Goal: Transaction & Acquisition: Purchase product/service

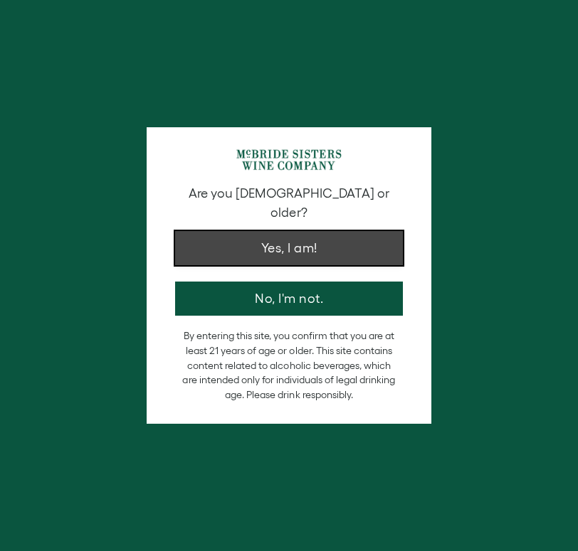
click at [292, 235] on button "Yes, I am!" at bounding box center [289, 248] width 228 height 34
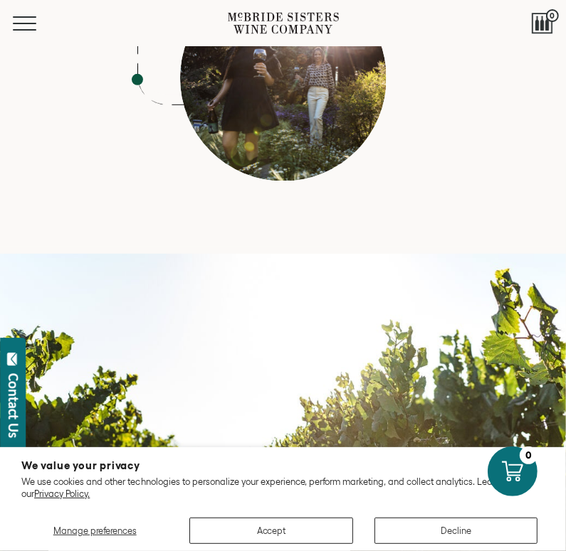
scroll to position [6096, 0]
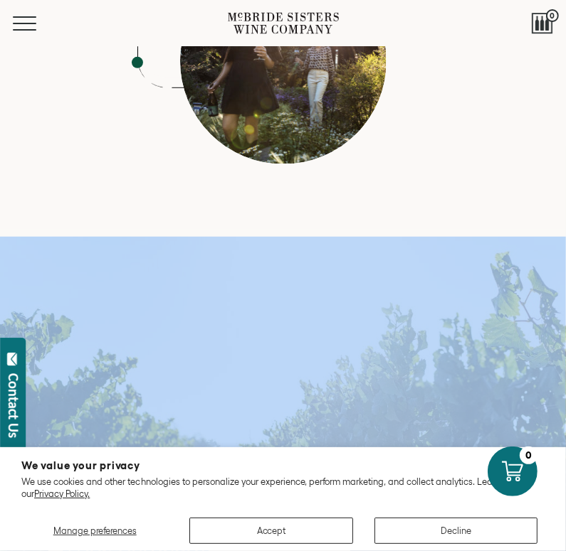
drag, startPoint x: 48, startPoint y: 149, endPoint x: 267, endPoint y: 289, distance: 259.8
click at [267, 289] on div "McBride Sisters Wine Company What started as a tiny, bootstrapped business impo…" at bounding box center [283, 507] width 566 height 541
copy div "McBride Sisters Wine Company What started as a tiny, bootstrapped business impo…"
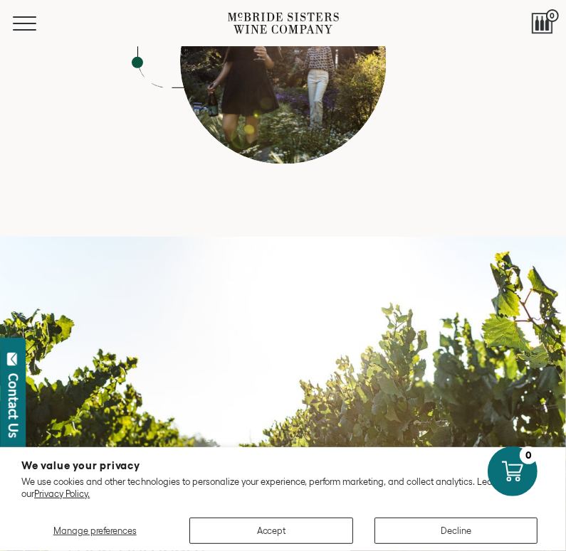
drag, startPoint x: 168, startPoint y: 274, endPoint x: 93, endPoint y: 243, distance: 81.4
drag, startPoint x: 64, startPoint y: 180, endPoint x: 222, endPoint y: 212, distance: 161.2
click at [222, 499] on h2 "McBride Sisters Wine Company" at bounding box center [199, 529] width 273 height 61
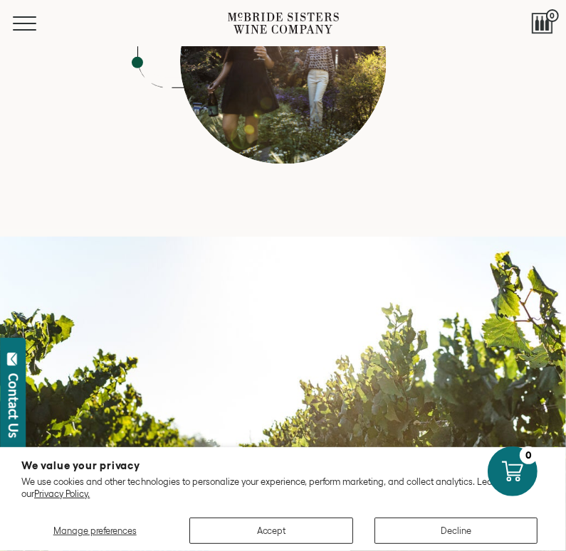
copy h2 "McBride Sisters Wine Company"
drag, startPoint x: 65, startPoint y: 245, endPoint x: 268, endPoint y: 289, distance: 207.5
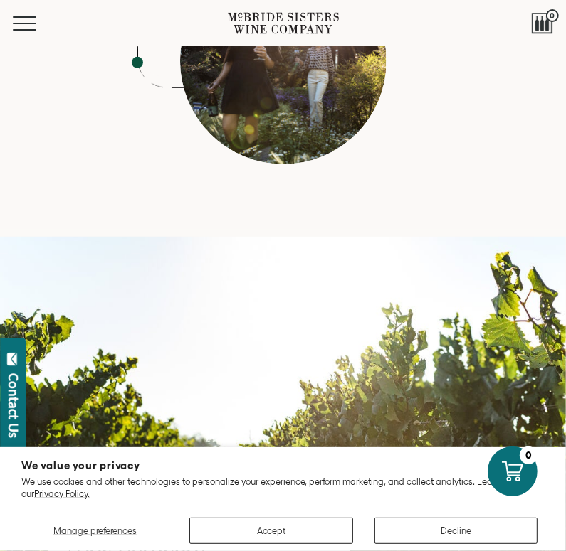
copy p "What started as a tiny, bootstrapped business importing wines from Aotearoa New…"
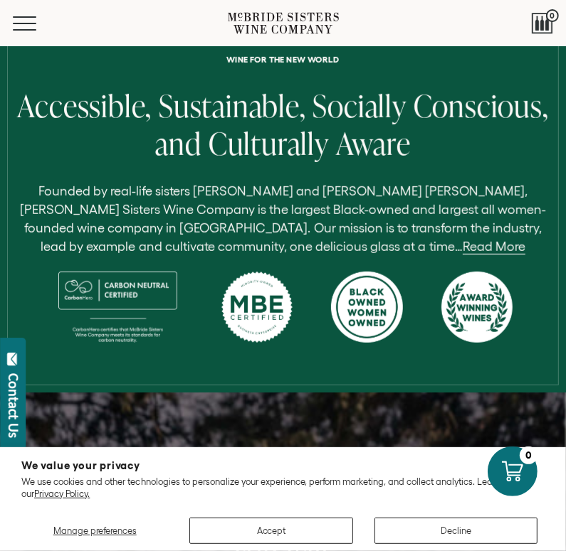
scroll to position [330, 0]
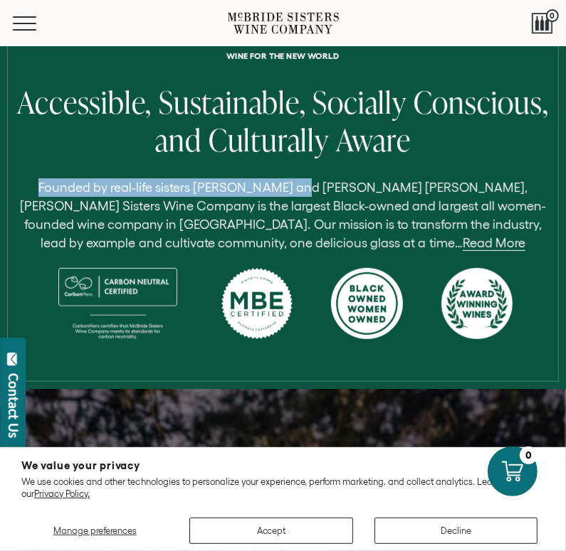
drag, startPoint x: 26, startPoint y: 184, endPoint x: 279, endPoint y: 196, distance: 253.6
click at [279, 196] on p "Founded by real-life sisters [PERSON_NAME] and [PERSON_NAME] [PERSON_NAME], [PE…" at bounding box center [283, 216] width 544 height 74
click at [93, 195] on p "Founded by real-life sisters [PERSON_NAME] and [PERSON_NAME] [PERSON_NAME], [PE…" at bounding box center [283, 216] width 544 height 74
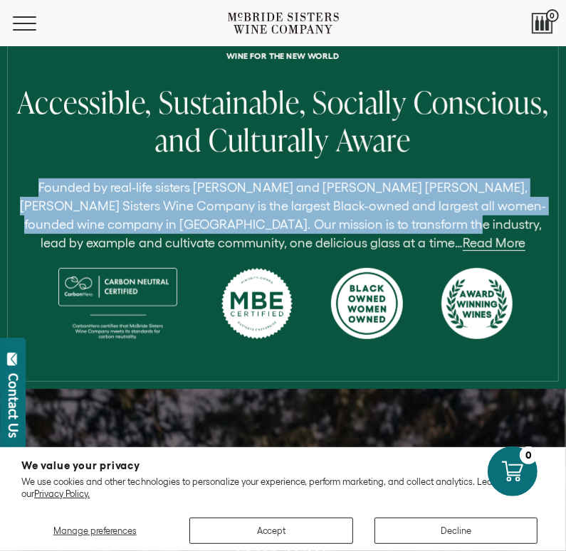
drag, startPoint x: 25, startPoint y: 186, endPoint x: 363, endPoint y: 216, distance: 339.3
click at [363, 216] on p "Founded by real-life sisters [PERSON_NAME] and [PERSON_NAME] [PERSON_NAME], [PE…" at bounding box center [283, 216] width 544 height 74
click at [463, 246] on link "Read More" at bounding box center [494, 243] width 63 height 15
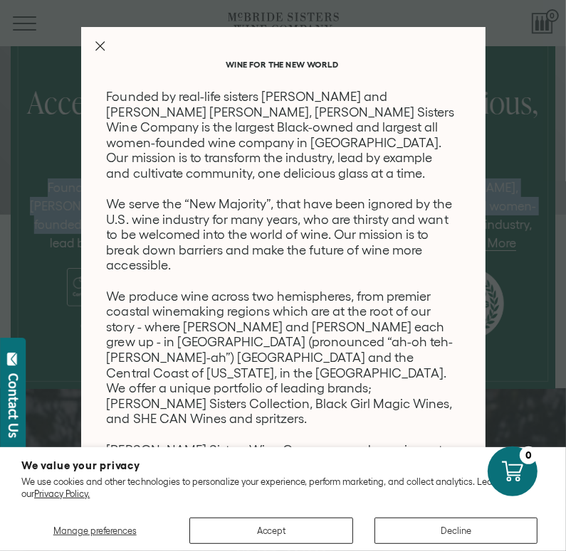
scroll to position [0, 0]
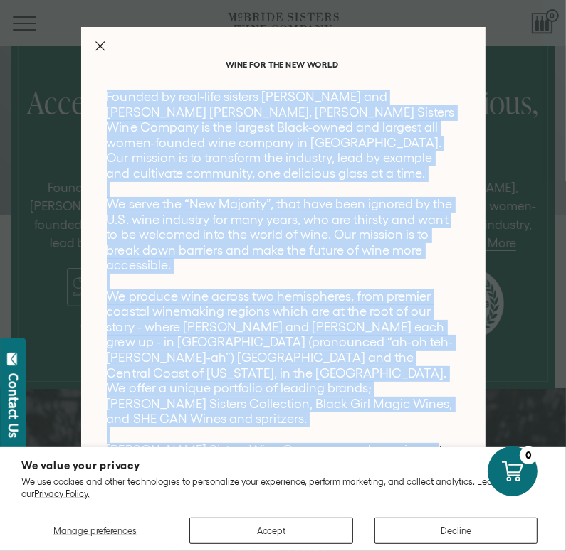
drag, startPoint x: 106, startPoint y: 95, endPoint x: 464, endPoint y: 418, distance: 481.7
click at [464, 418] on div "Wine for the new world Founded by real-life sisters [PERSON_NAME] and [PERSON_N…" at bounding box center [291, 266] width 369 height 413
click at [107, 101] on p "Founded by real-life sisters Robin McBride and Andréa McBride John, McBride Sis…" at bounding box center [283, 382] width 352 height 584
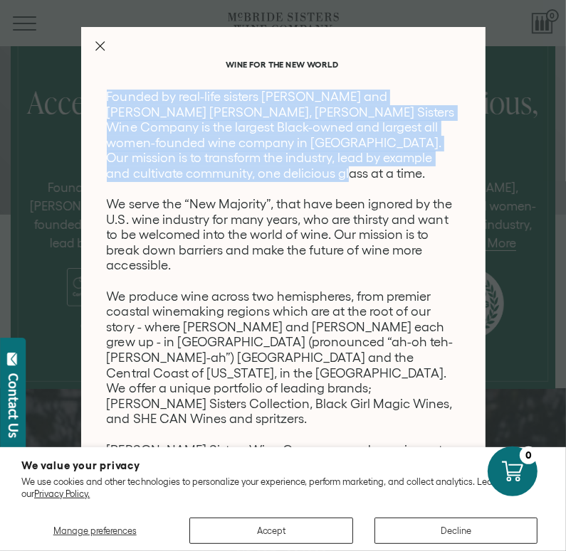
drag, startPoint x: 105, startPoint y: 101, endPoint x: 310, endPoint y: 181, distance: 220.1
click at [310, 181] on div "Wine for the new world Founded by real-life sisters Robin McBride and Andréa Mc…" at bounding box center [283, 259] width 404 height 465
copy p "Founded by real-life sisters [PERSON_NAME] and [PERSON_NAME] [PERSON_NAME], [PE…"
click at [310, 181] on p "Founded by real-life sisters Robin McBride and Andréa McBride John, McBride Sis…" at bounding box center [283, 382] width 352 height 584
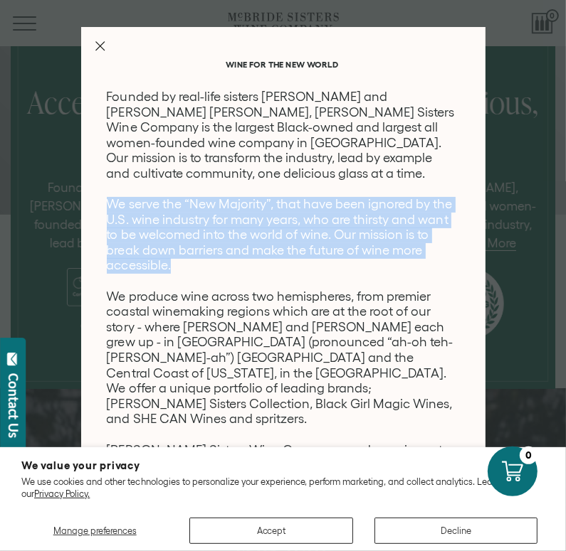
drag, startPoint x: 107, startPoint y: 204, endPoint x: 391, endPoint y: 261, distance: 290.4
click at [391, 261] on p "Founded by real-life sisters Robin McBride and Andréa McBride John, McBride Sis…" at bounding box center [283, 382] width 352 height 584
click at [364, 274] on p "Founded by real-life sisters Robin McBride and Andréa McBride John, McBride Sis…" at bounding box center [283, 382] width 352 height 584
drag, startPoint x: 106, startPoint y: 201, endPoint x: 405, endPoint y: 272, distance: 307.2
click at [405, 272] on p "Founded by real-life sisters Robin McBride and Andréa McBride John, McBride Sis…" at bounding box center [283, 382] width 352 height 584
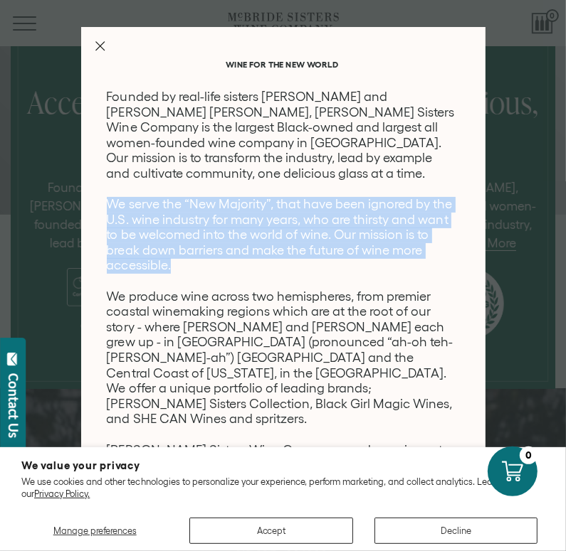
copy p "We serve the “New Majority”, that have been ignored by the U.S. wine industry f…"
click at [405, 272] on p "Founded by real-life sisters Robin McBride and Andréa McBride John, McBride Sis…" at bounding box center [283, 382] width 352 height 584
drag, startPoint x: 109, startPoint y: 204, endPoint x: 377, endPoint y: 268, distance: 275.8
click at [377, 268] on p "Founded by real-life sisters Robin McBride and Andréa McBride John, McBride Sis…" at bounding box center [283, 382] width 352 height 584
copy p "We serve the “New Majority”, that have been ignored by the U.S. wine industry f…"
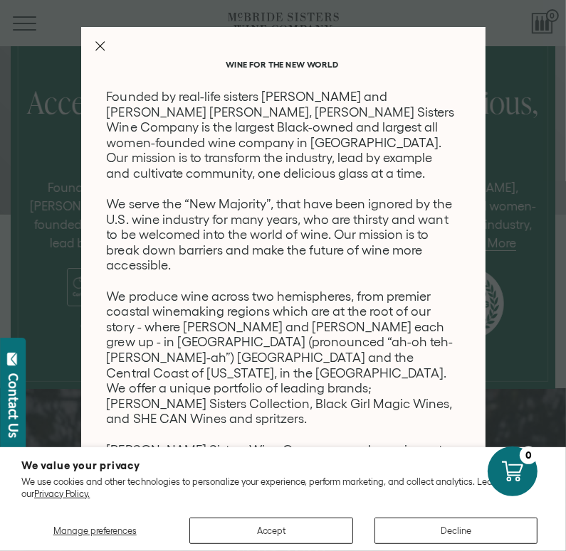
click at [391, 359] on p "Founded by real-life sisters Robin McBride and Andréa McBride John, McBride Sis…" at bounding box center [283, 382] width 352 height 584
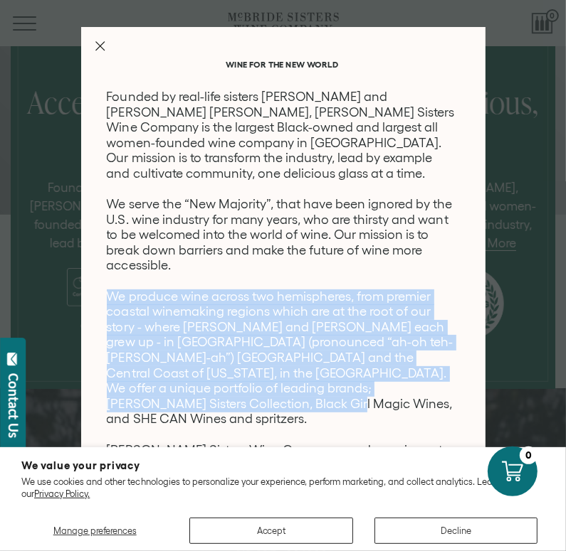
drag, startPoint x: 106, startPoint y: 299, endPoint x: 418, endPoint y: 406, distance: 330.1
click at [418, 406] on p "Founded by real-life sisters Robin McBride and Andréa McBride John, McBride Sis…" at bounding box center [283, 382] width 352 height 584
copy p "We produce wine across two hemispheres, from premier coastal winemaking regions…"
drag, startPoint x: 110, startPoint y: 300, endPoint x: 305, endPoint y: 398, distance: 218.6
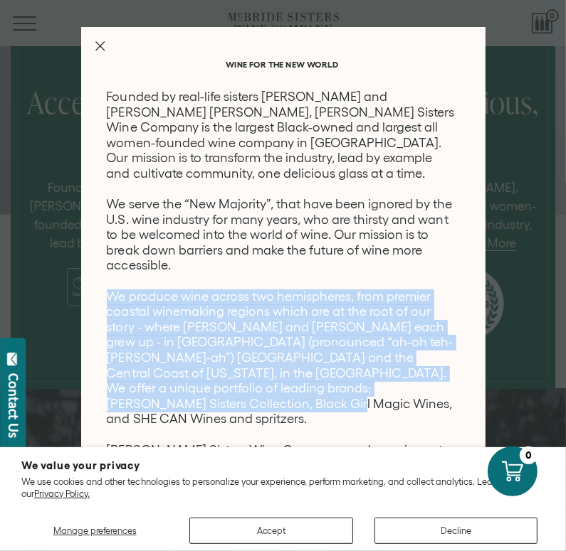
click at [305, 398] on p "Founded by real-life sisters Robin McBride and Andréa McBride John, McBride Sis…" at bounding box center [283, 382] width 352 height 584
copy p "We produce wine across two hemispheres, from premier coastal winemaking regions…"
click at [100, 46] on line "Close Modal" at bounding box center [99, 46] width 9 height 9
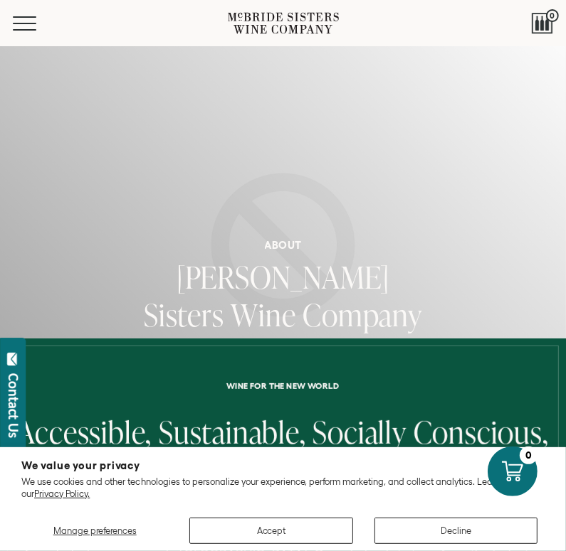
scroll to position [330, 0]
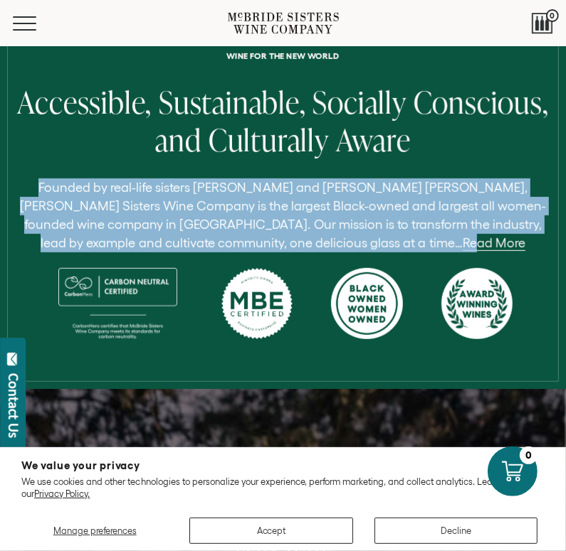
drag, startPoint x: 26, startPoint y: 189, endPoint x: 386, endPoint y: 233, distance: 362.8
click at [386, 233] on p "Founded by real-life sisters Robin McBride and Andréa McBride John, McBride Sis…" at bounding box center [283, 216] width 544 height 74
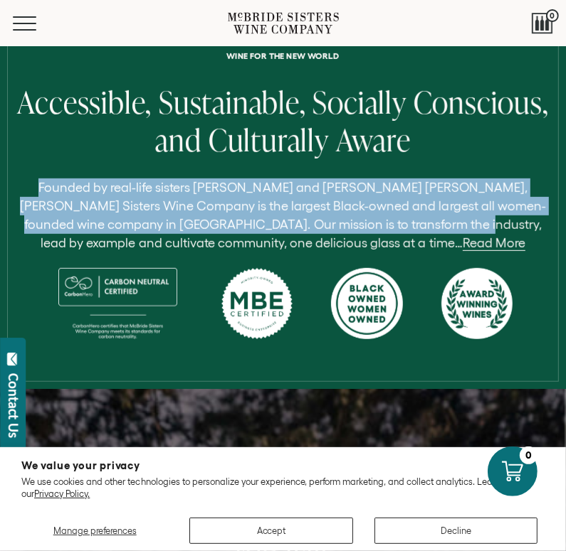
click at [93, 192] on p "Founded by real-life sisters Robin McBride and Andréa McBride John, McBride Sis…" at bounding box center [283, 216] width 544 height 74
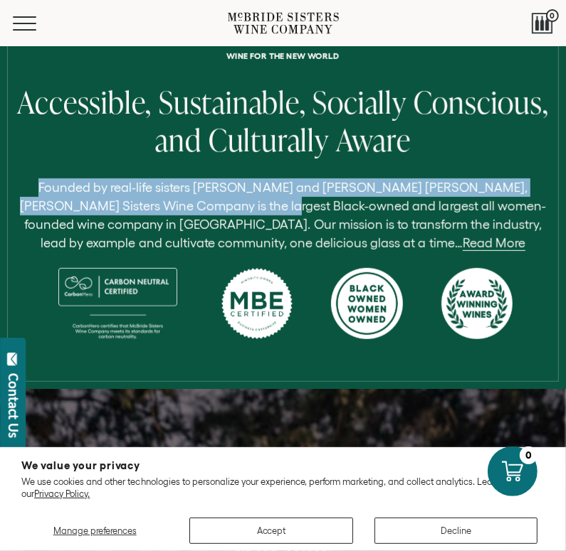
drag, startPoint x: 23, startPoint y: 184, endPoint x: 211, endPoint y: 204, distance: 188.8
click at [211, 204] on p "Founded by real-life sisters Robin McBride and Andréa McBride John, McBride Sis…" at bounding box center [283, 216] width 544 height 74
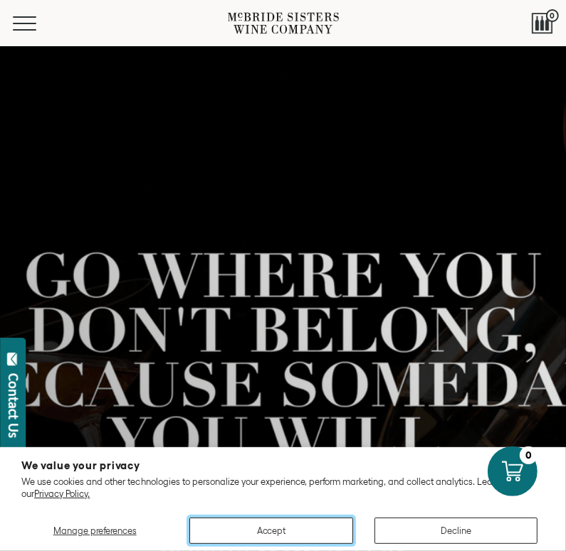
click at [279, 538] on button "Accept" at bounding box center [270, 531] width 163 height 26
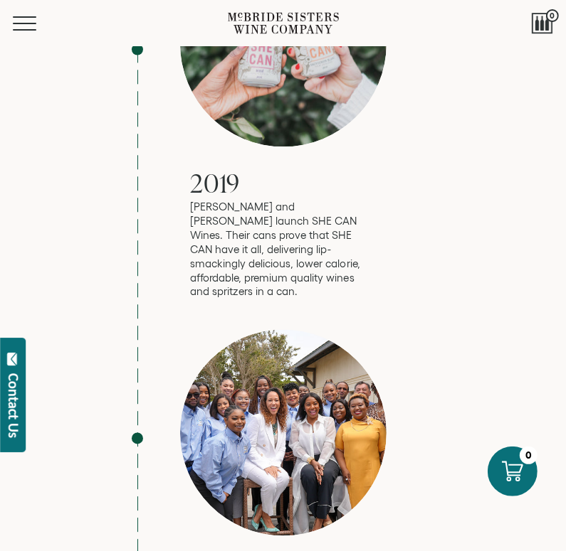
scroll to position [3914, 0]
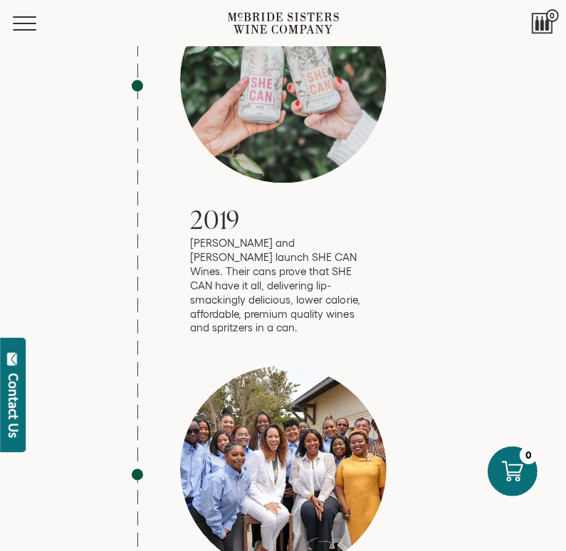
click at [305, 366] on div at bounding box center [283, 469] width 206 height 206
click at [306, 366] on div at bounding box center [283, 469] width 206 height 206
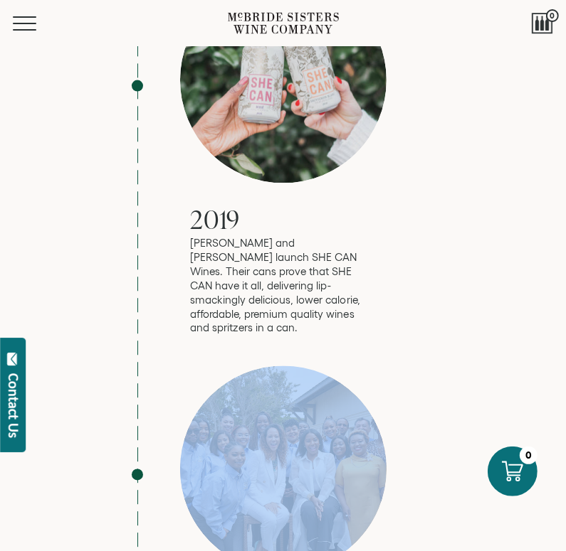
drag, startPoint x: 179, startPoint y: 144, endPoint x: 315, endPoint y: 258, distance: 177.3
click at [315, 366] on div at bounding box center [283, 469] width 206 height 206
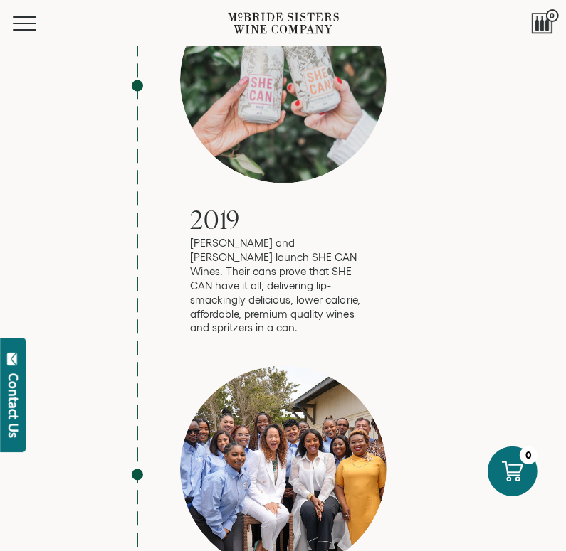
click at [305, 366] on div at bounding box center [283, 469] width 206 height 206
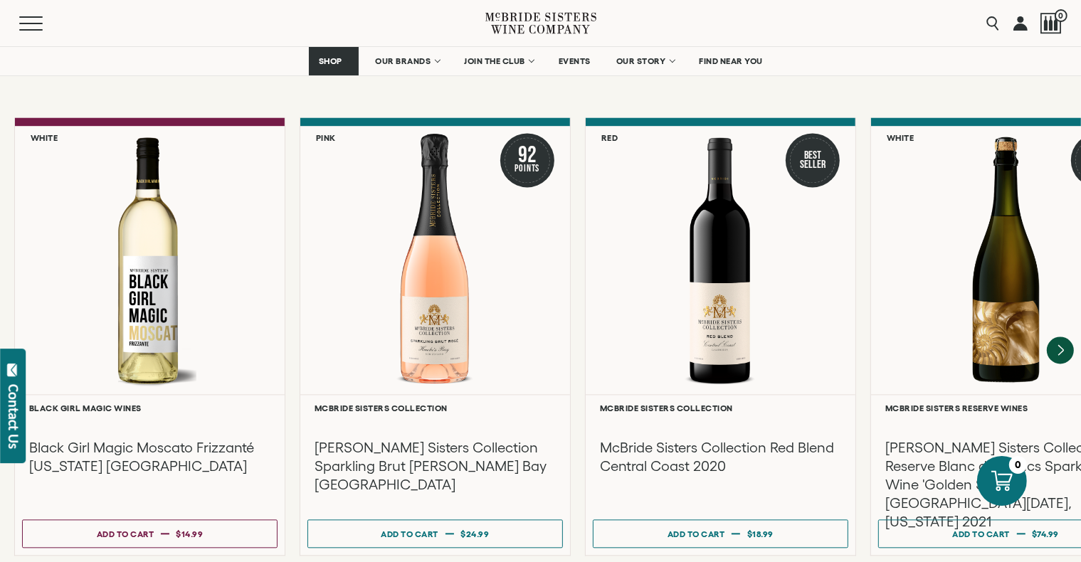
scroll to position [2994, 0]
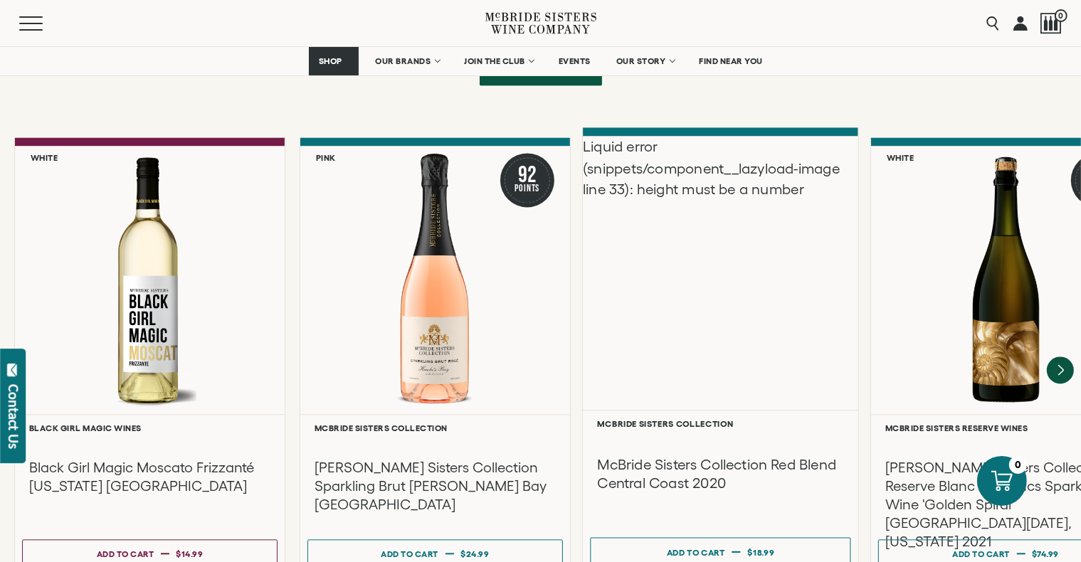
click at [565, 283] on div "Liquid error (snippets/component__lazyload-image line 33): height must be a num…" at bounding box center [720, 273] width 275 height 274
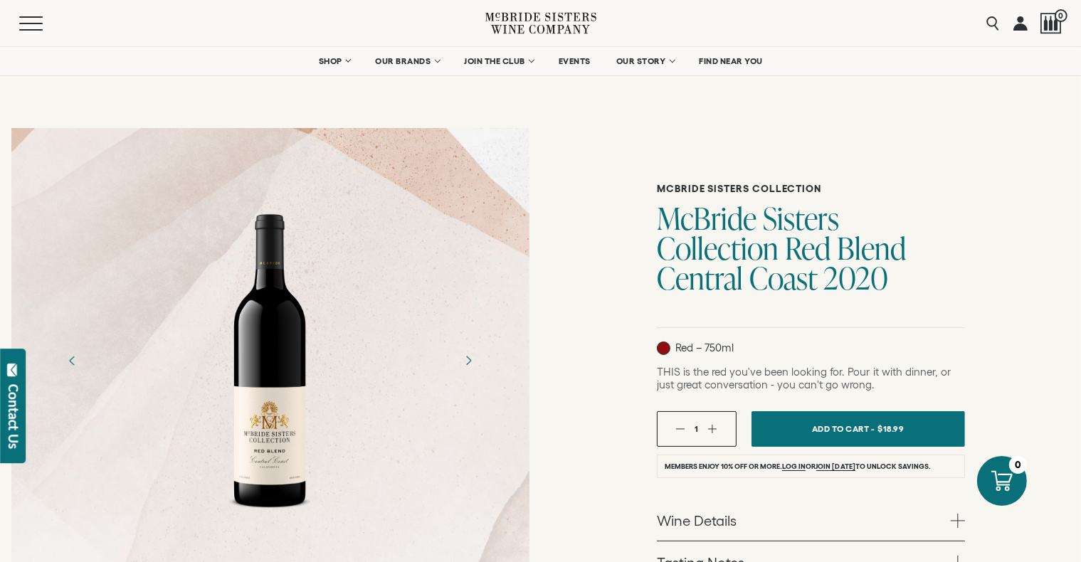
click at [276, 242] on div at bounding box center [270, 361] width 111 height 320
drag, startPoint x: 276, startPoint y: 242, endPoint x: 264, endPoint y: 305, distance: 63.8
click at [282, 346] on div at bounding box center [270, 361] width 111 height 320
click at [284, 361] on div at bounding box center [270, 361] width 111 height 320
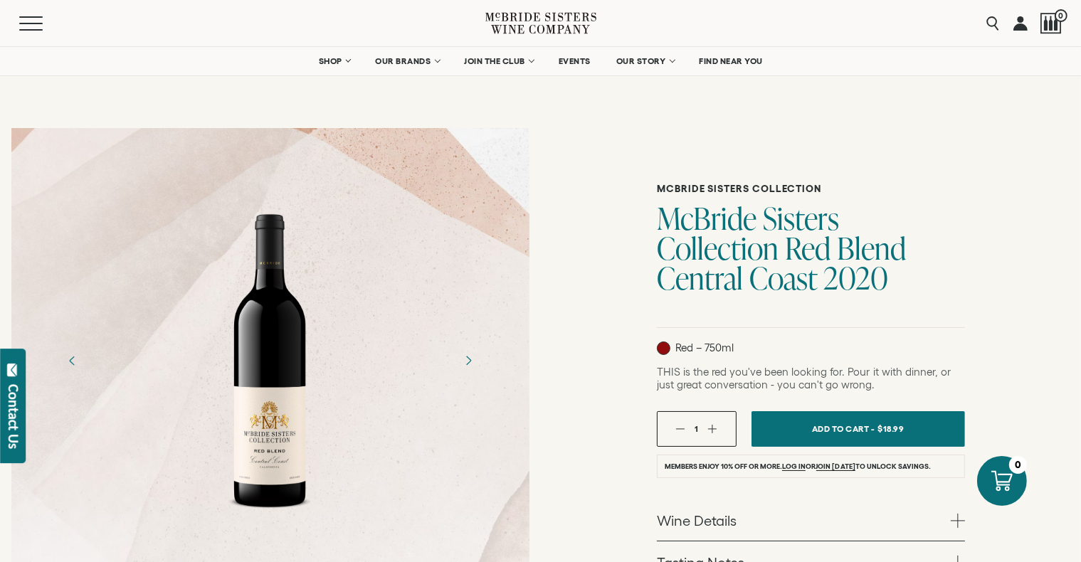
drag, startPoint x: 284, startPoint y: 361, endPoint x: 269, endPoint y: 391, distance: 33.4
drag, startPoint x: 269, startPoint y: 391, endPoint x: 255, endPoint y: 408, distance: 21.2
click at [255, 408] on div at bounding box center [270, 361] width 111 height 320
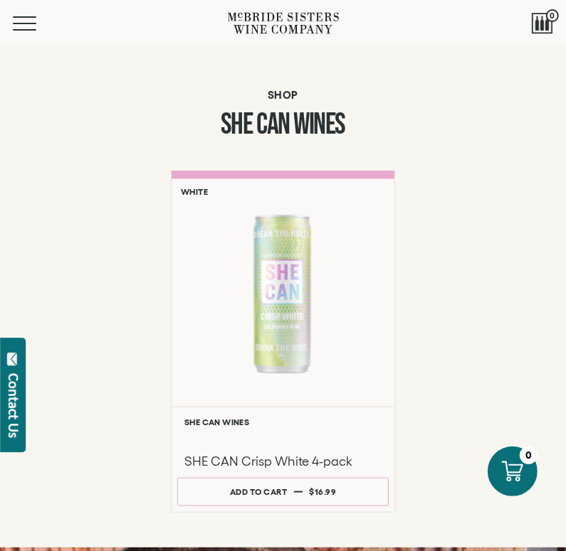
scroll to position [811, 0]
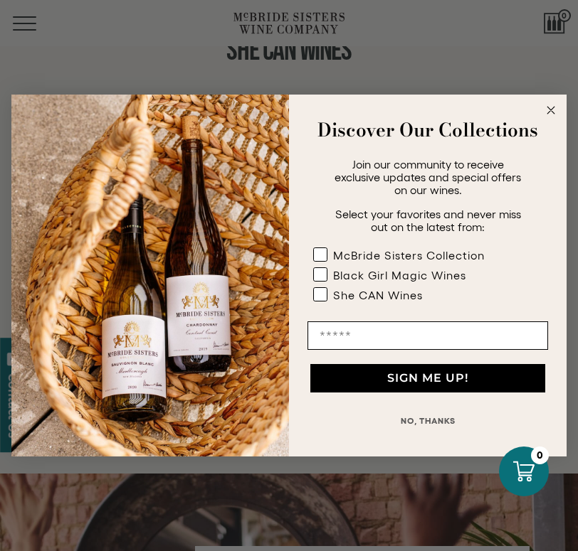
drag, startPoint x: 571, startPoint y: 62, endPoint x: 582, endPoint y: 263, distance: 201.0
click at [551, 110] on icon "Close dialog" at bounding box center [550, 110] width 7 height 7
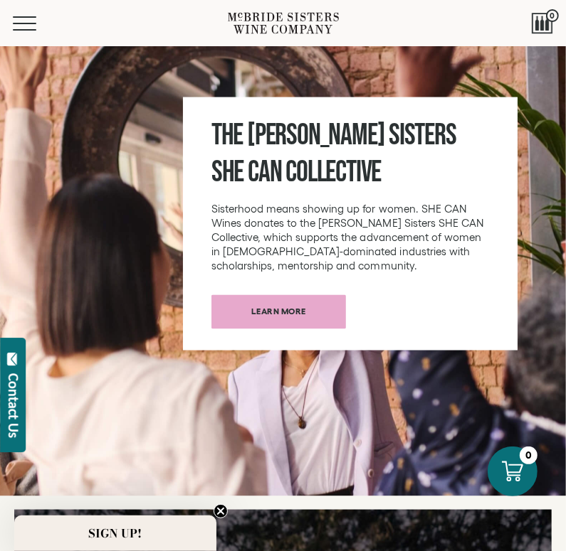
scroll to position [886, 0]
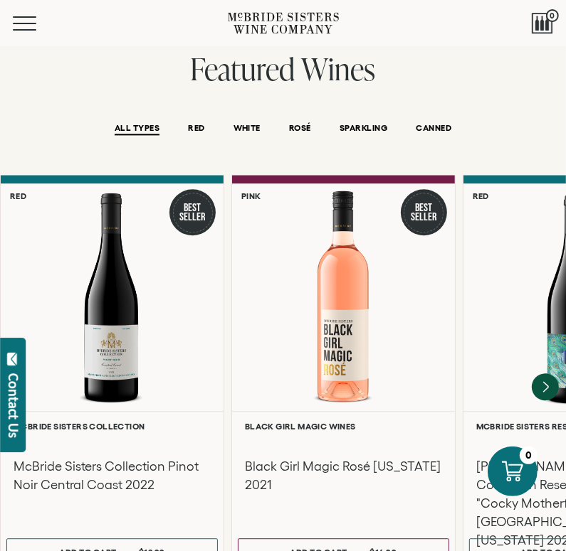
scroll to position [1644, 0]
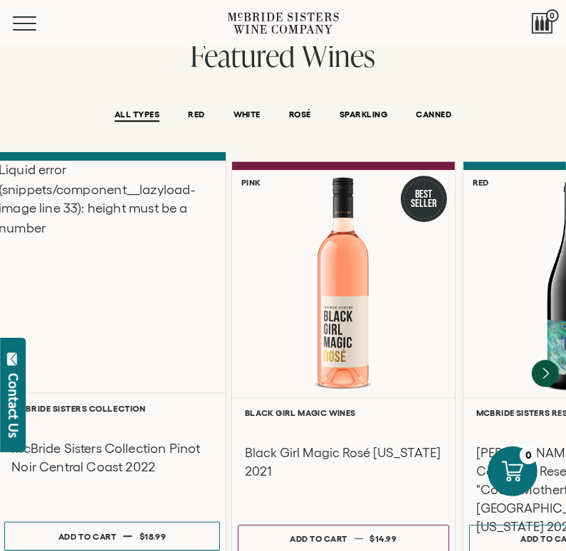
click at [91, 317] on div "Liquid error (snippets/component__lazyload-image line 33): height must be a num…" at bounding box center [112, 277] width 227 height 232
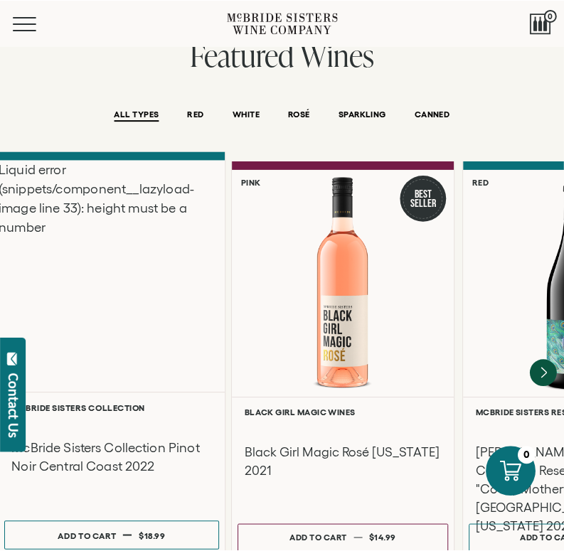
scroll to position [1643, 0]
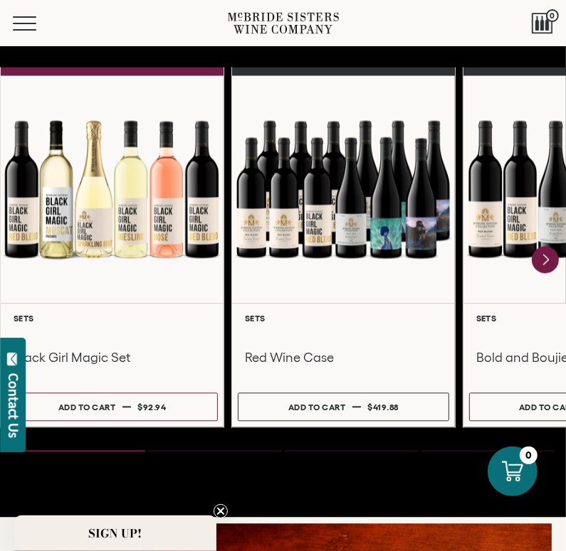
scroll to position [1533, 0]
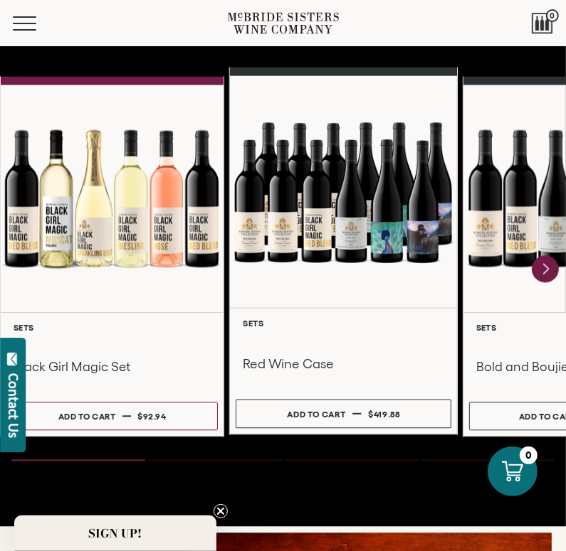
click at [371, 196] on div at bounding box center [343, 191] width 227 height 232
